Goal: Transaction & Acquisition: Subscribe to service/newsletter

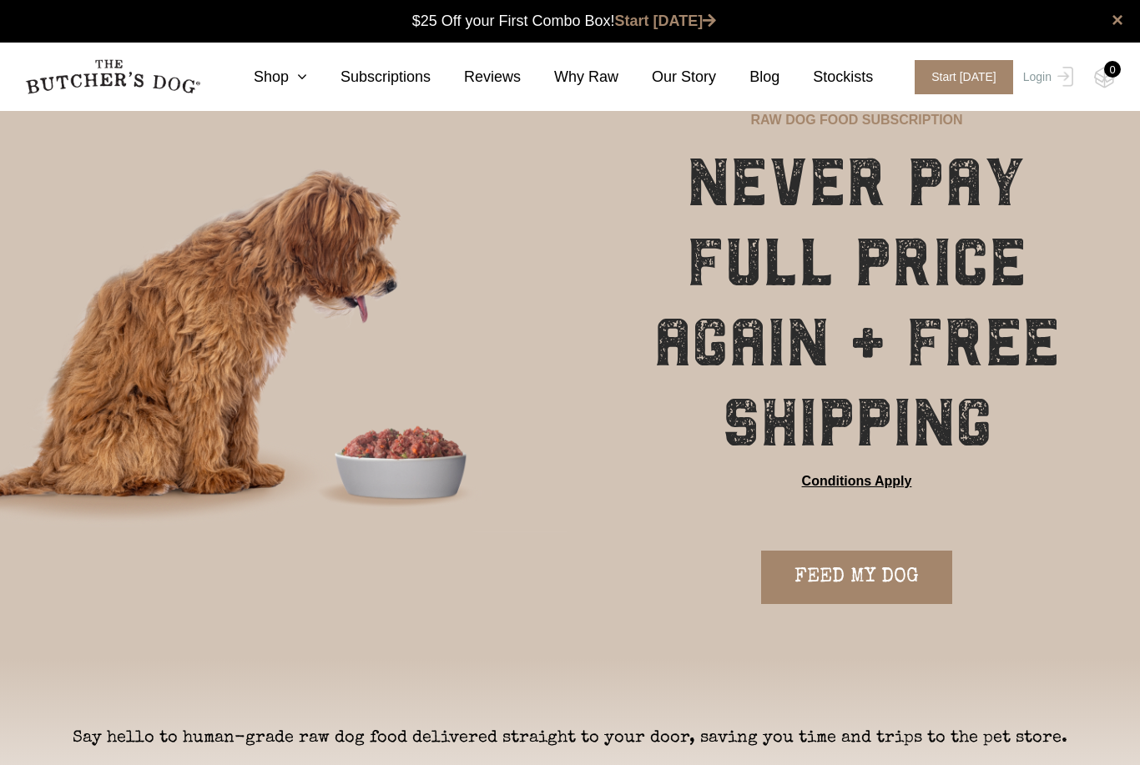
scroll to position [1, 0]
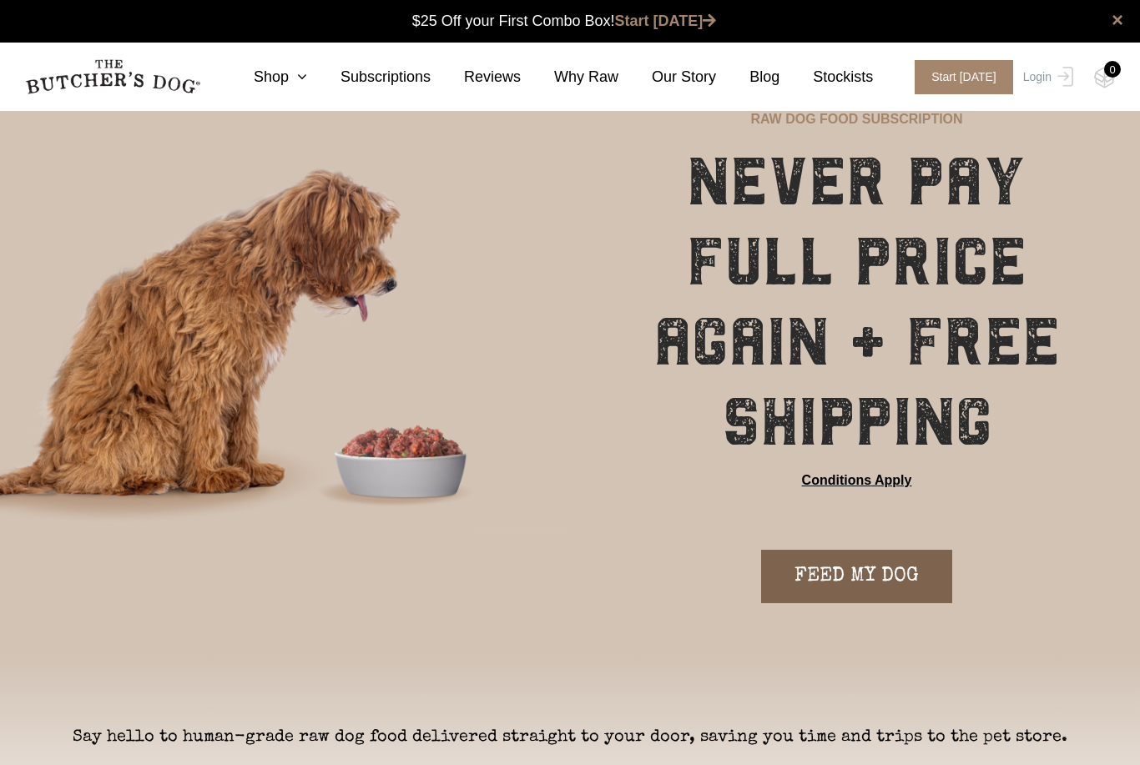
click at [906, 583] on link "FEED MY DOG" at bounding box center [856, 576] width 191 height 53
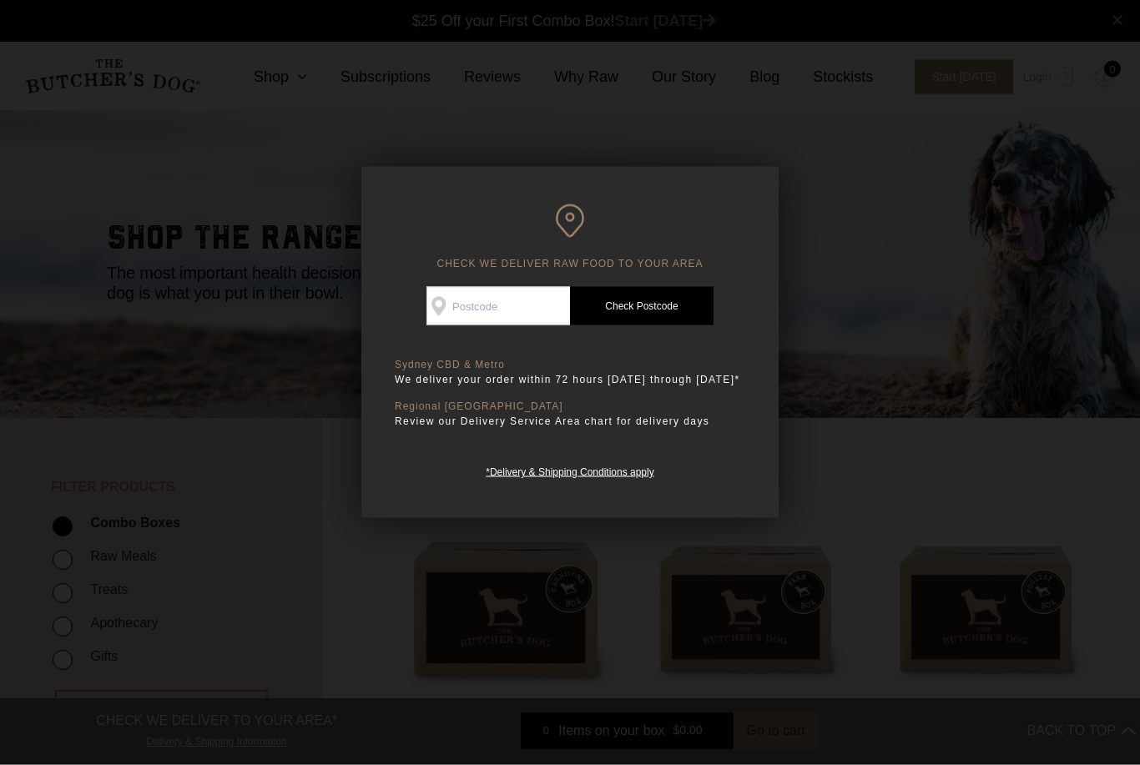
click at [538, 309] on input "Check Availability At" at bounding box center [498, 306] width 144 height 38
type input "40"
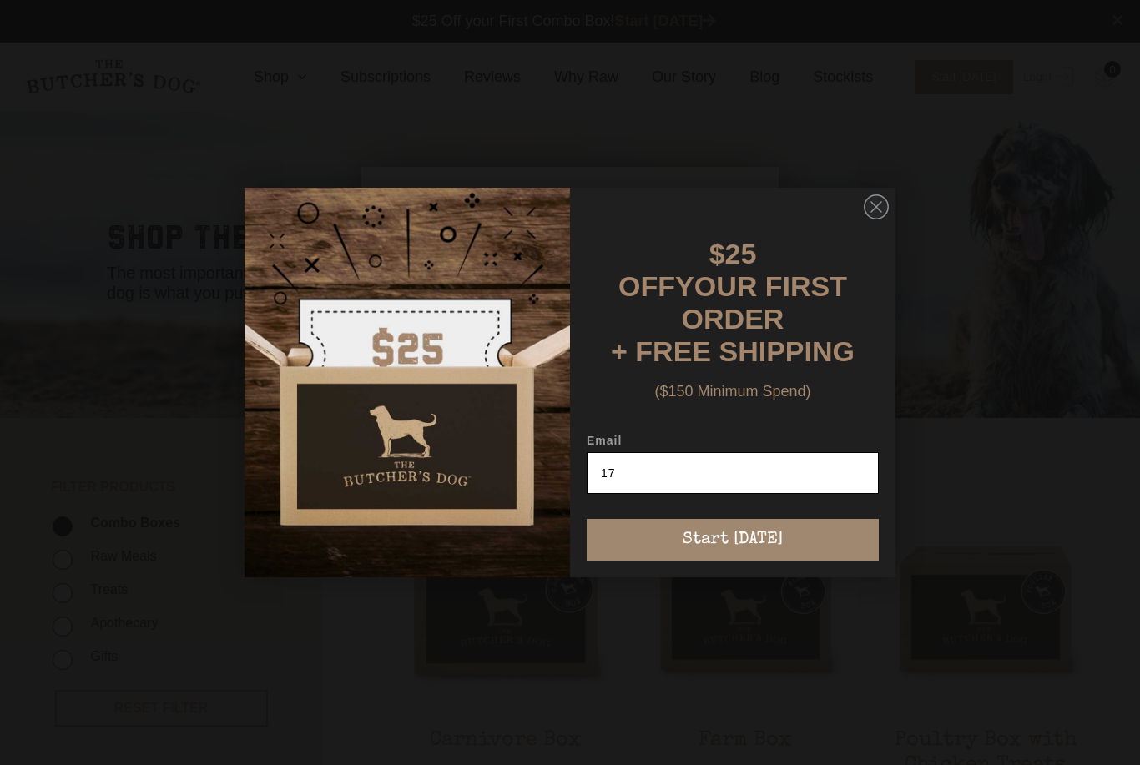
click at [767, 458] on input "17" at bounding box center [733, 473] width 292 height 42
type input "1"
type input "[PERSON_NAME][EMAIL_ADDRESS][PERSON_NAME][DOMAIN_NAME]"
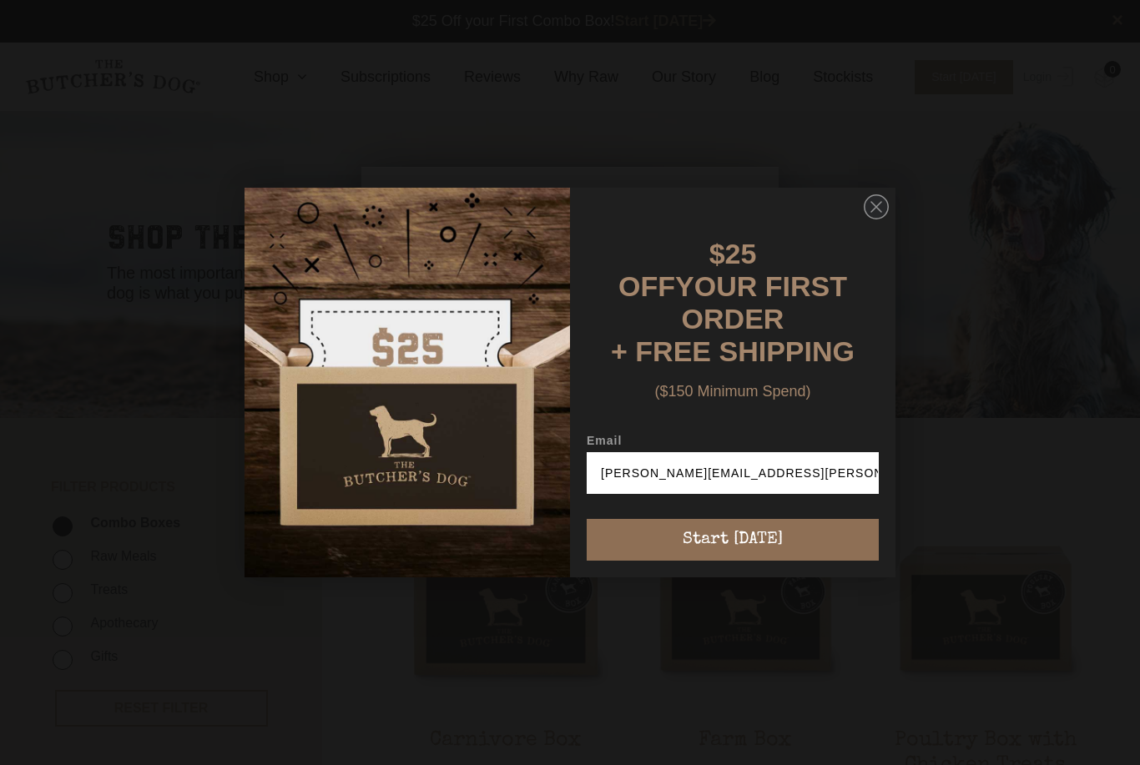
click at [761, 547] on button "Start [DATE]" at bounding box center [733, 540] width 292 height 42
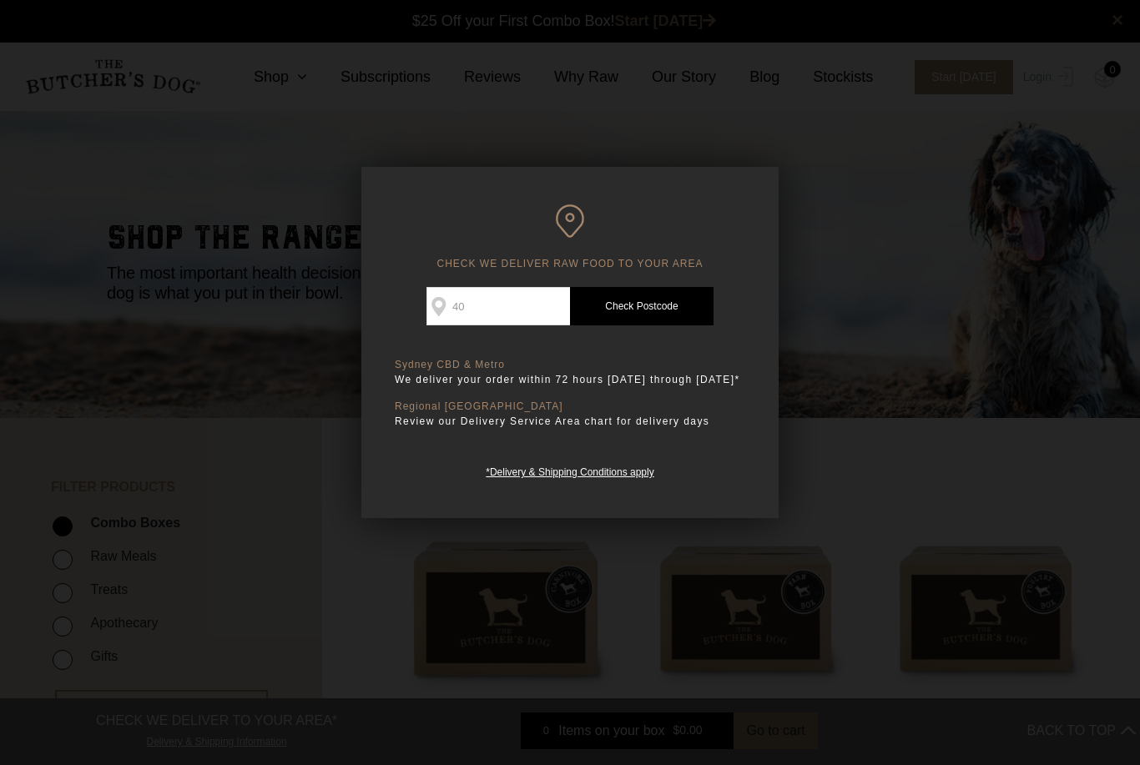
click at [528, 306] on input "40" at bounding box center [498, 306] width 144 height 38
type input "4017"
click at [673, 305] on link "Check Postcode" at bounding box center [642, 306] width 144 height 38
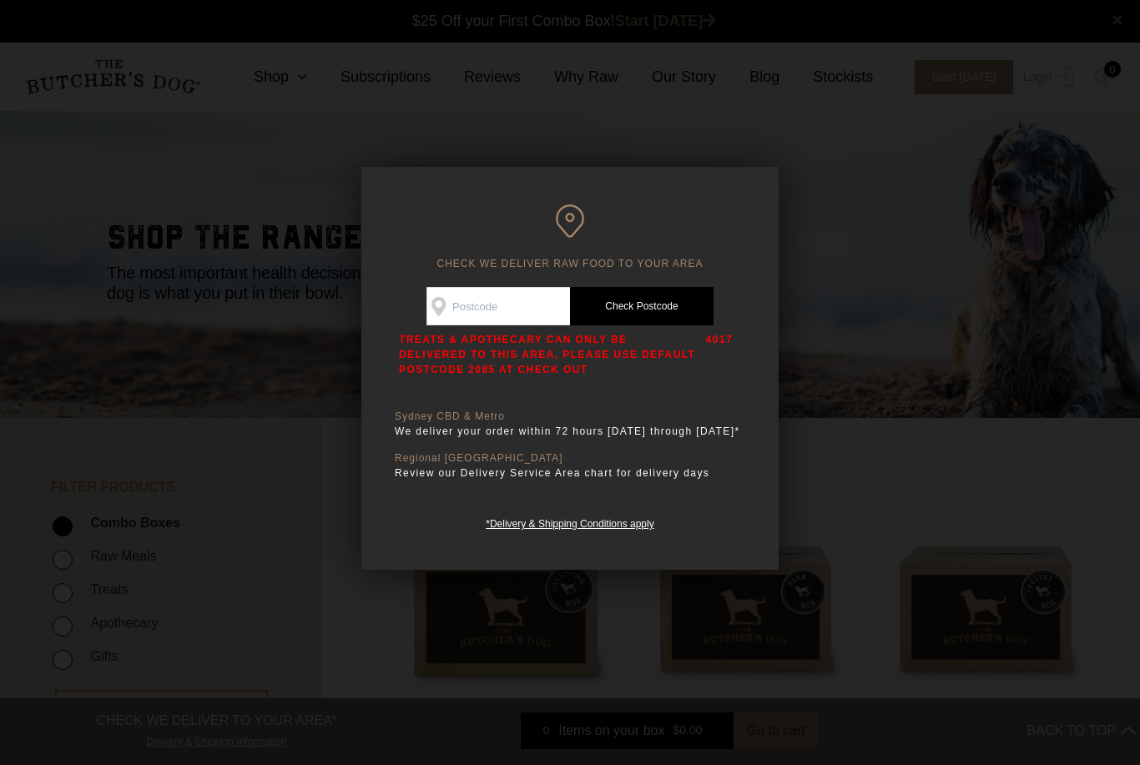
click at [921, 629] on div at bounding box center [570, 382] width 1140 height 765
